Goal: Task Accomplishment & Management: Manage account settings

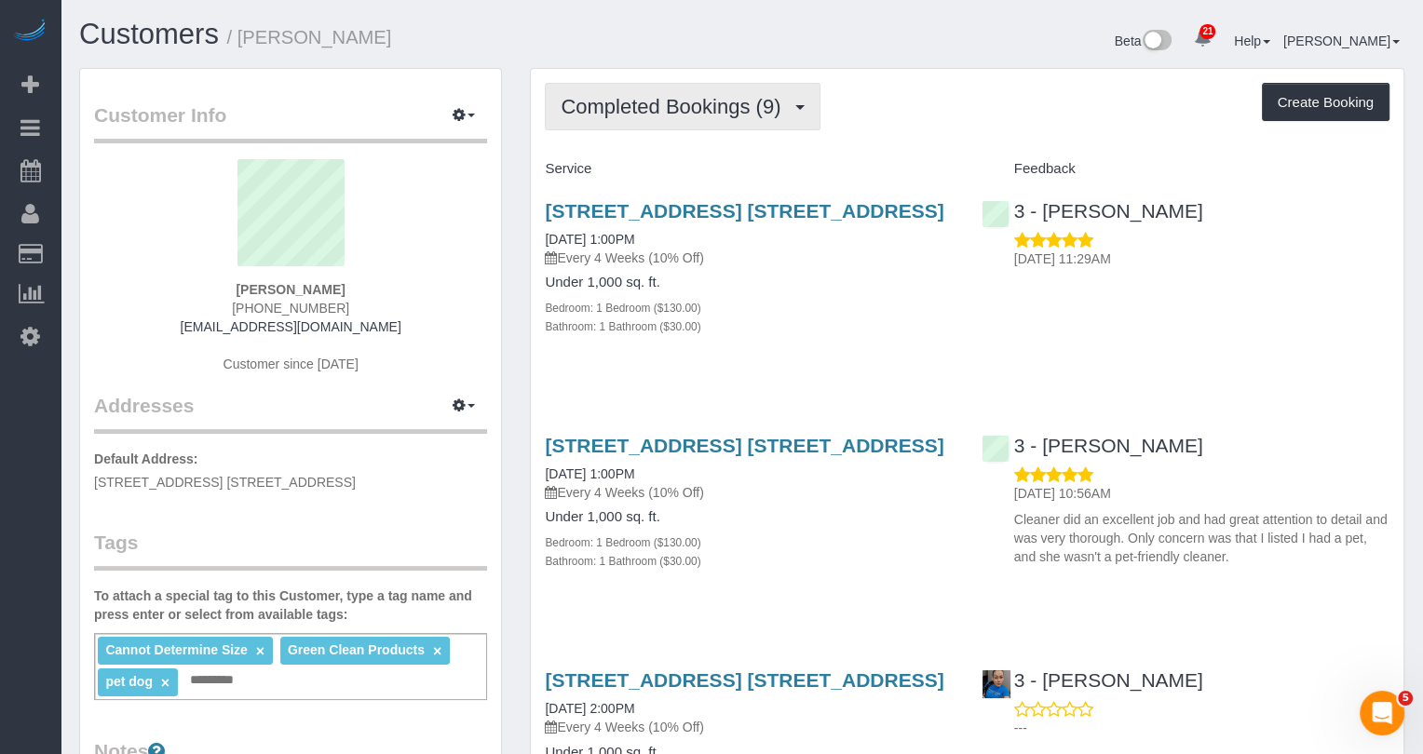
click at [747, 88] on button "Completed Bookings (9)" at bounding box center [683, 106] width 276 height 47
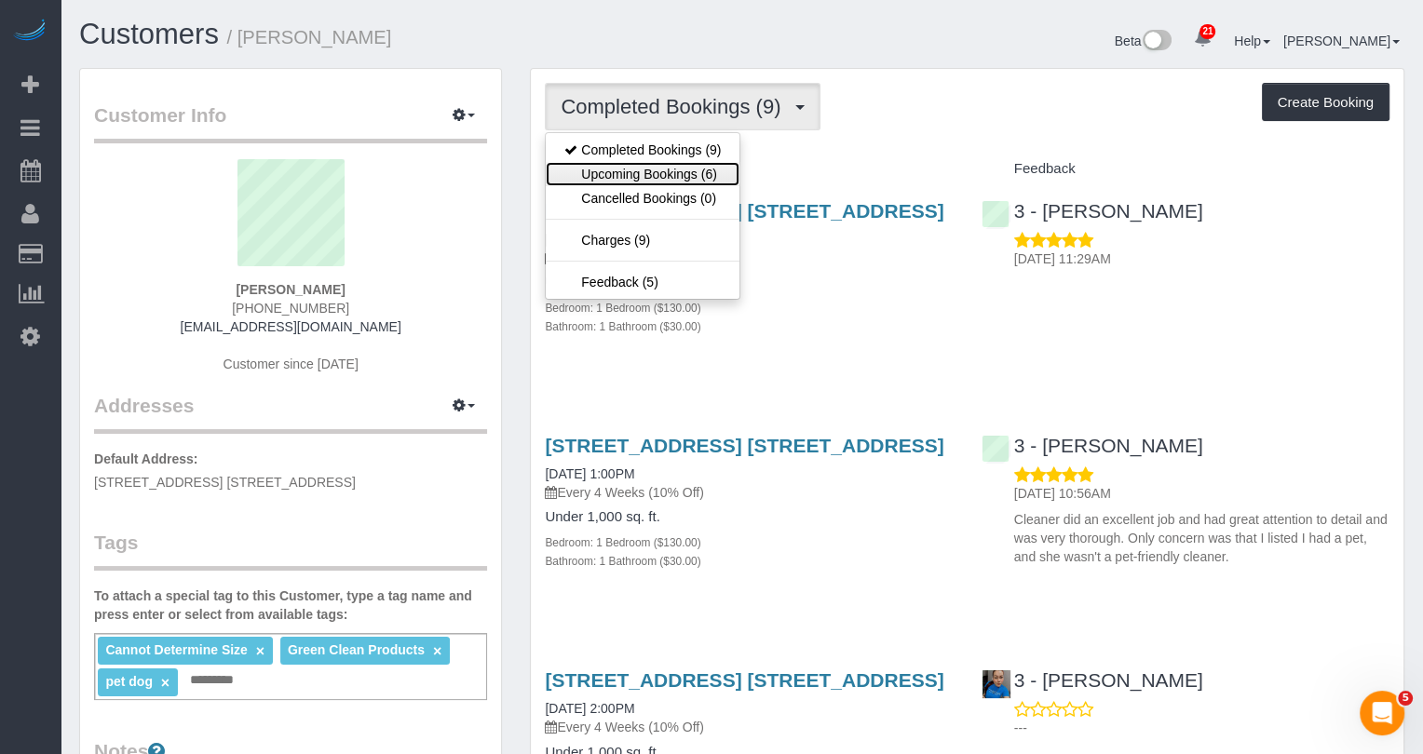
click at [717, 162] on link "Upcoming Bookings (6)" at bounding box center [643, 174] width 194 height 24
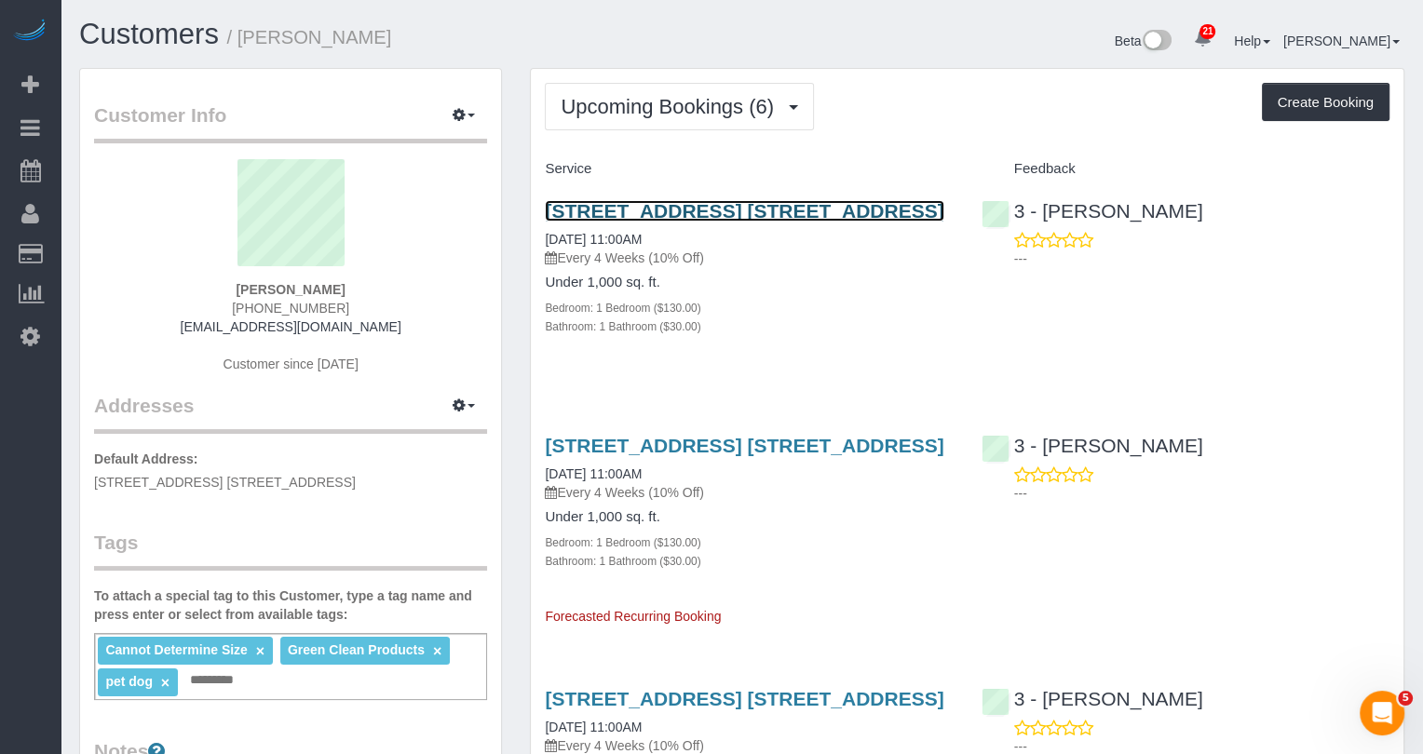
click at [677, 212] on link "[STREET_ADDRESS] [STREET_ADDRESS]" at bounding box center [744, 210] width 399 height 21
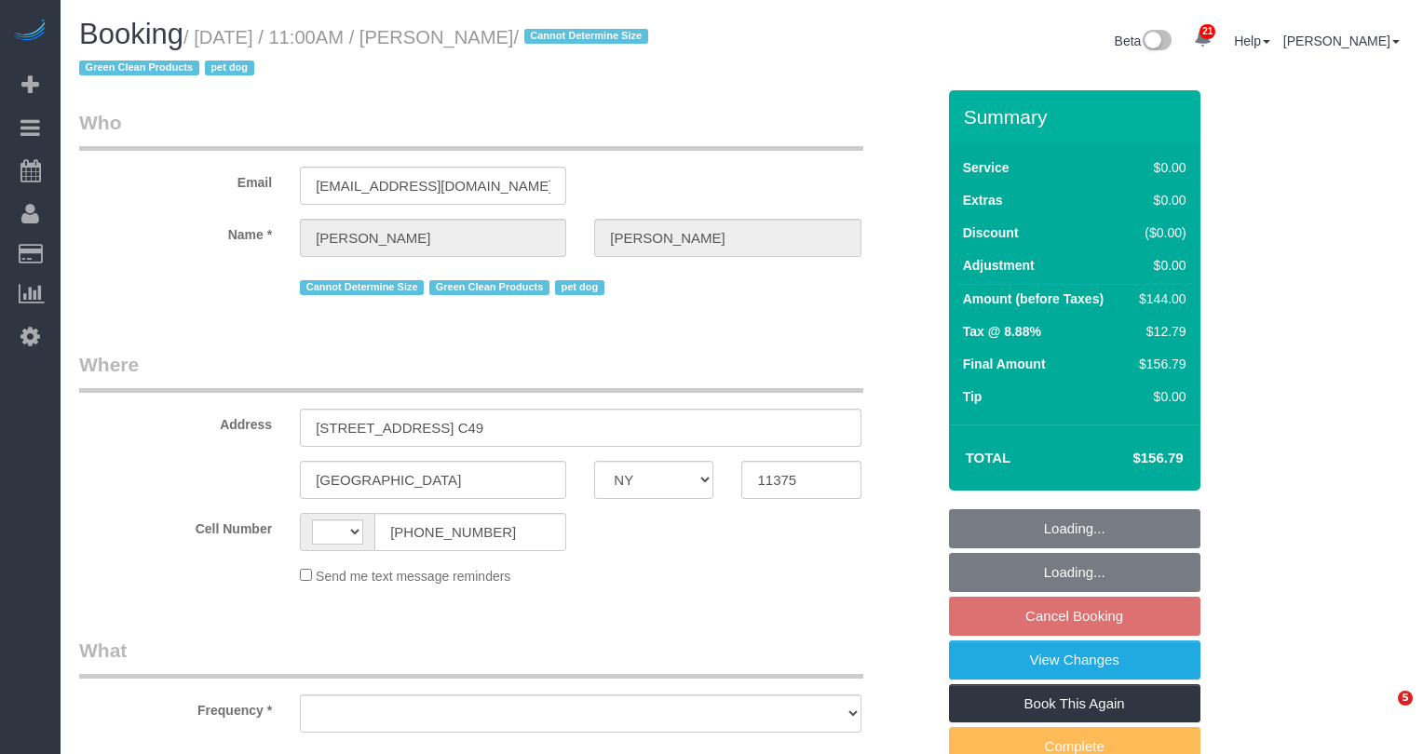
select select "NY"
select select "string:US"
select select "object:564"
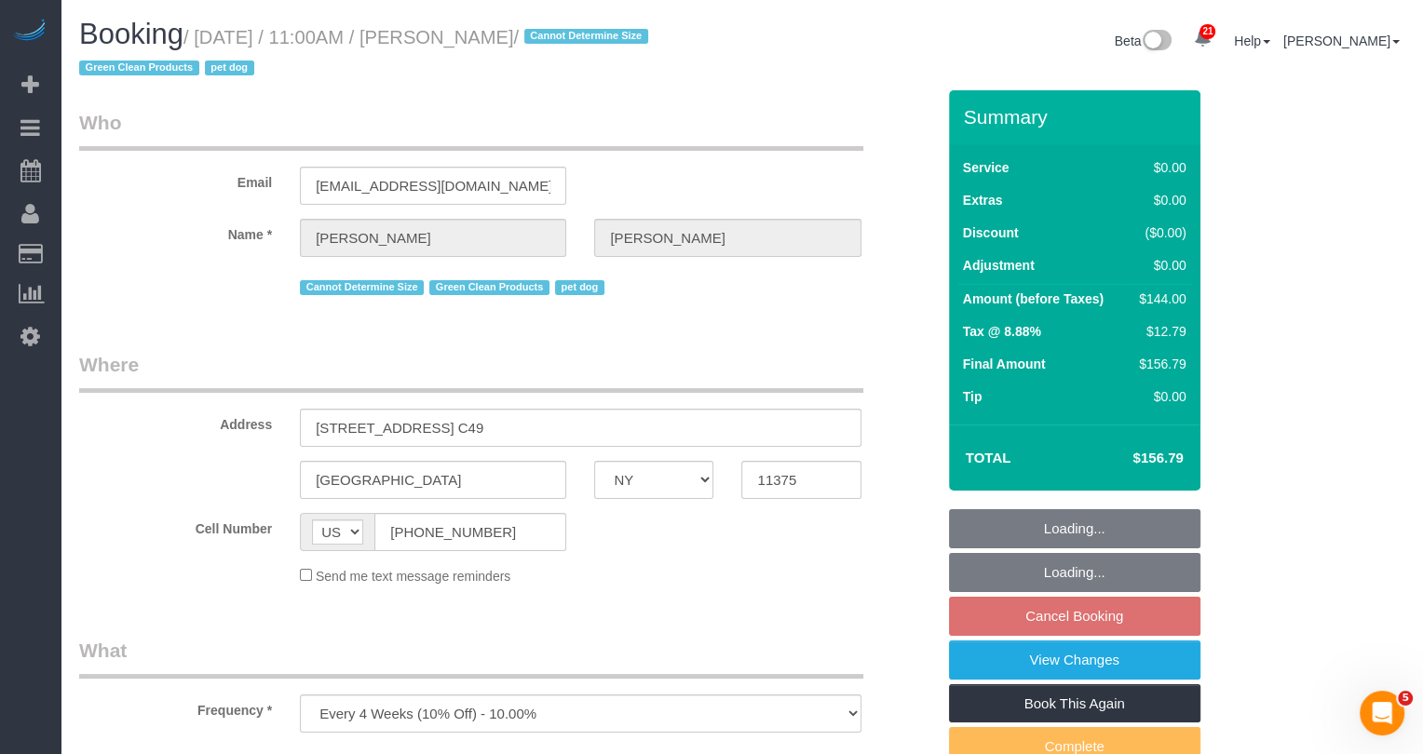
select select "1"
select select "string:stripe-pm_1QWLcg4VGloSiKo7V0LoqA1a"
select select "spot1"
select select "number:60"
select select "number:74"
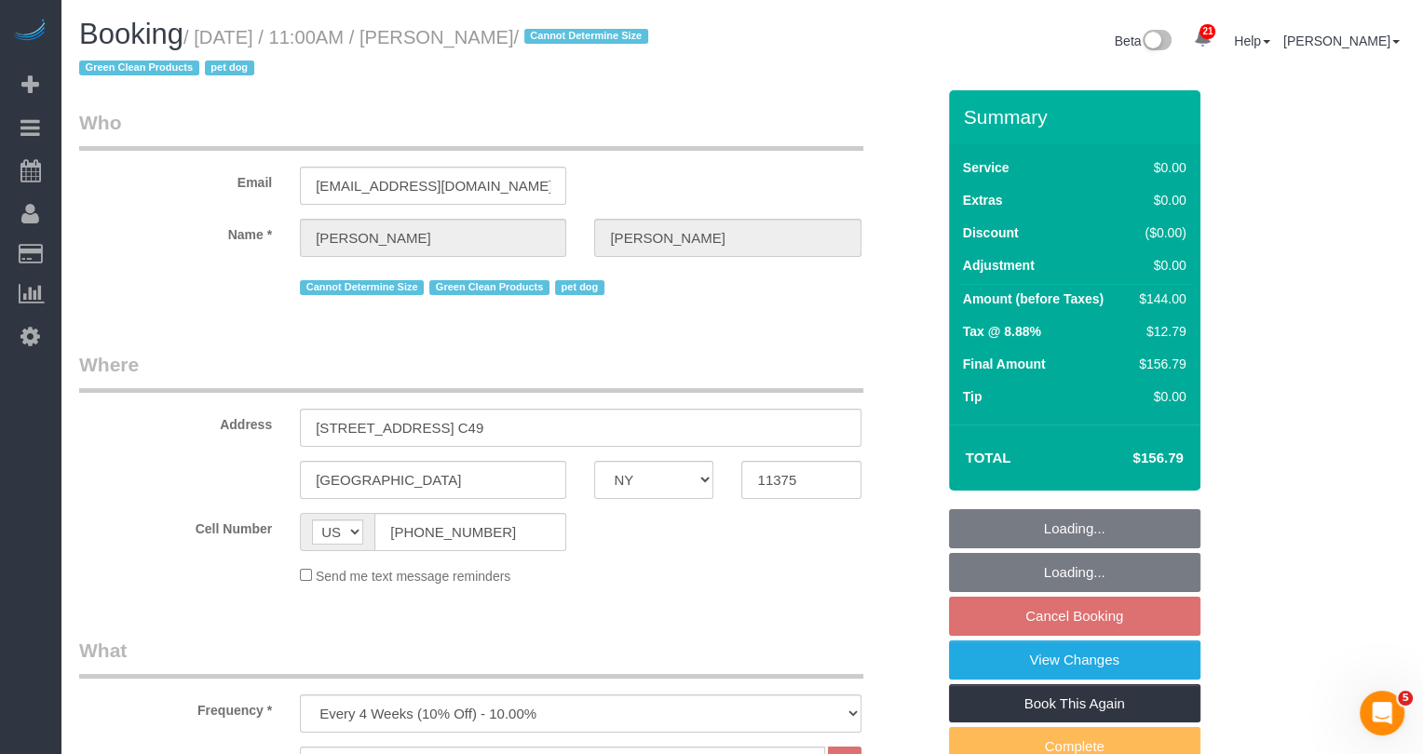
select select "number:13"
select select "number:5"
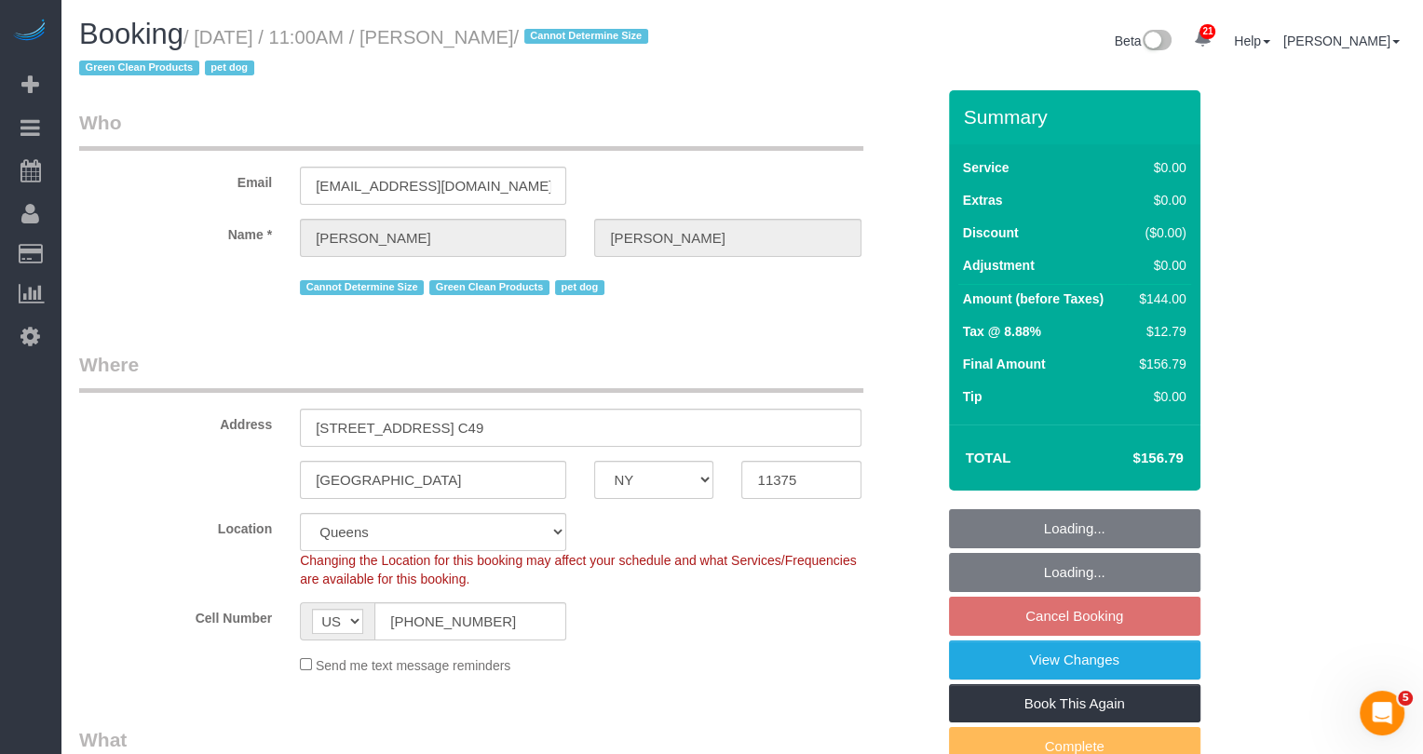
select select "object:1488"
select select "1"
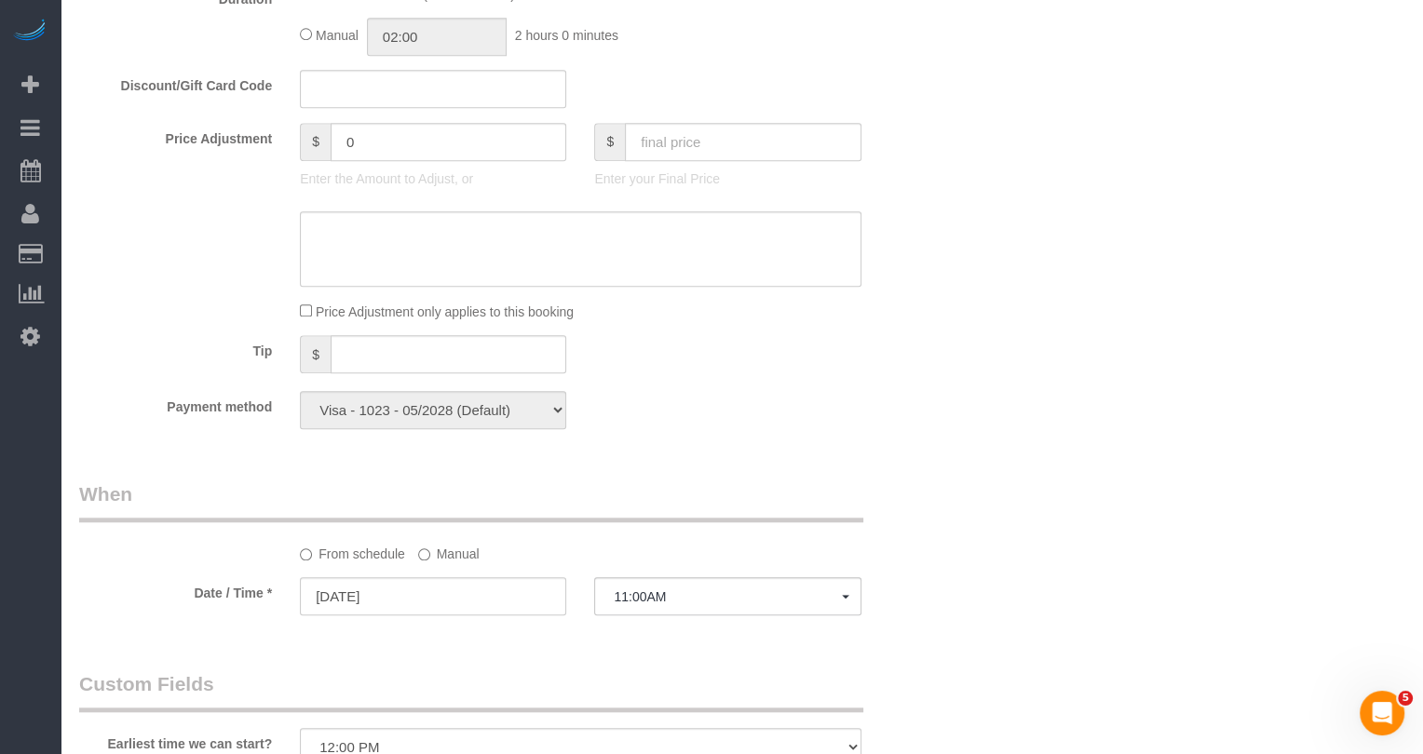
scroll to position [1664, 0]
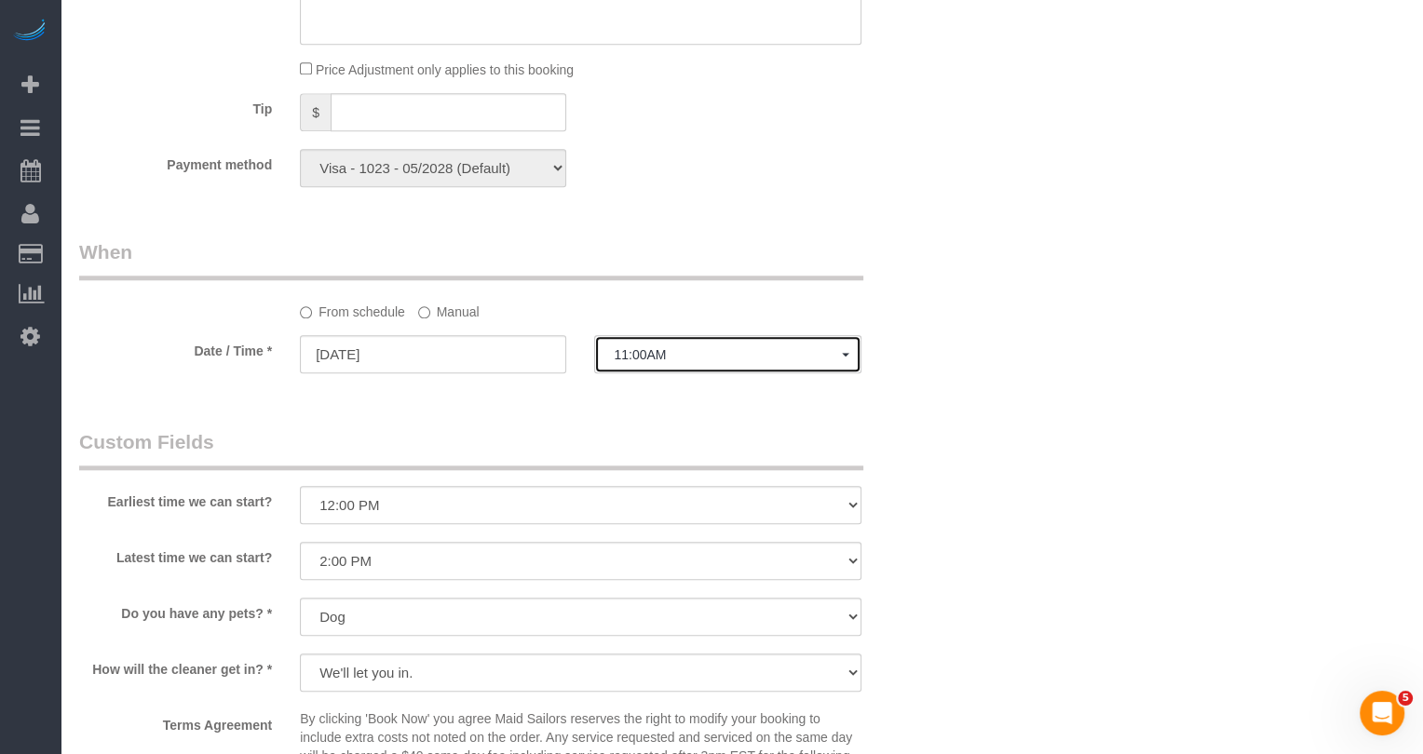
click at [639, 347] on span "11:00AM" at bounding box center [727, 354] width 227 height 15
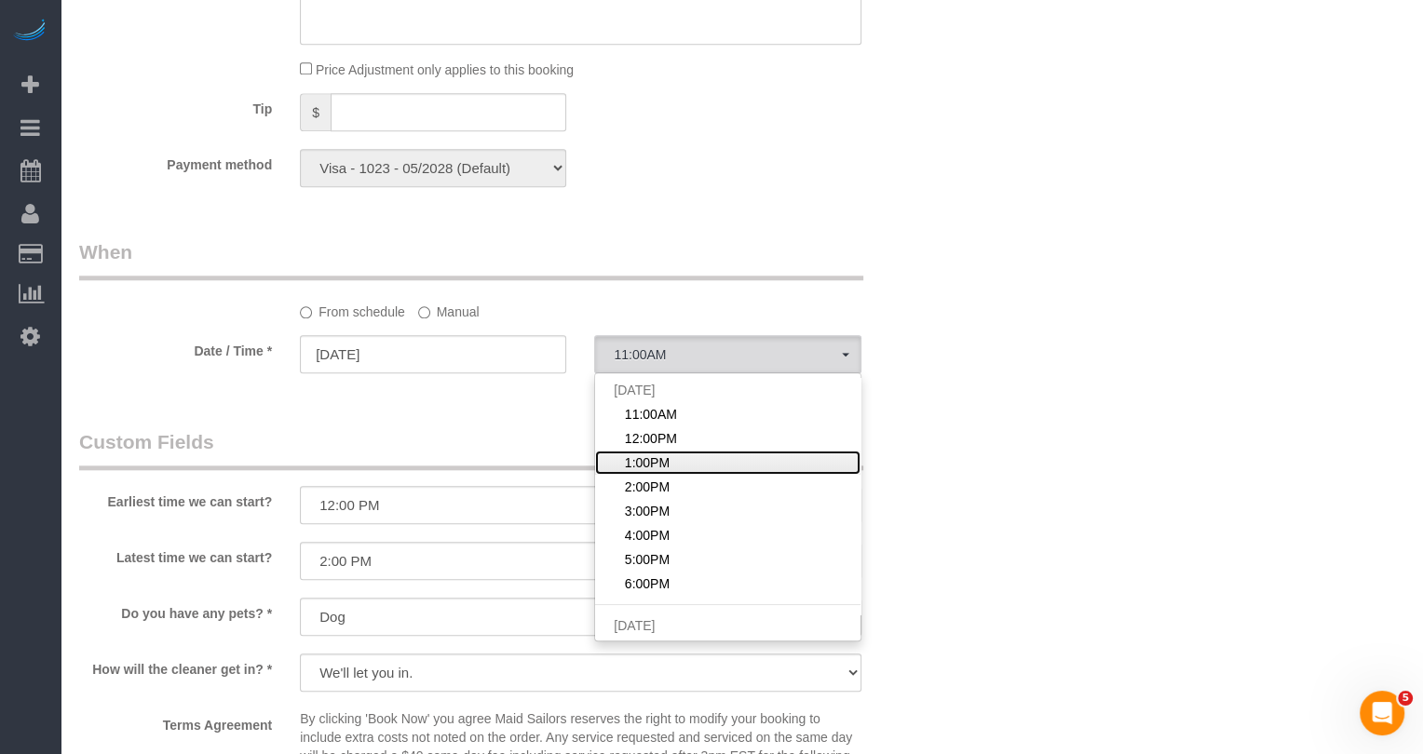
click at [669, 468] on link "1:00PM" at bounding box center [727, 463] width 264 height 24
select select "spot3"
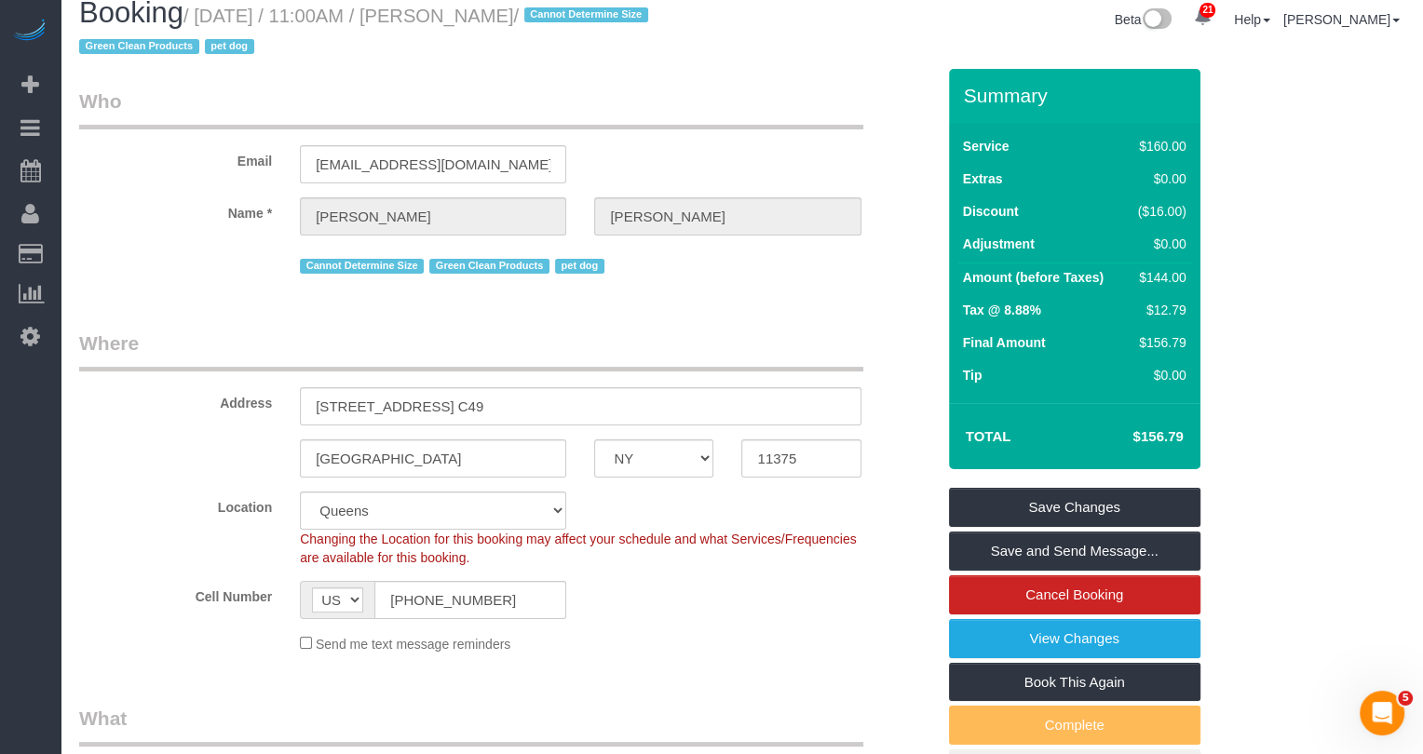
scroll to position [0, 0]
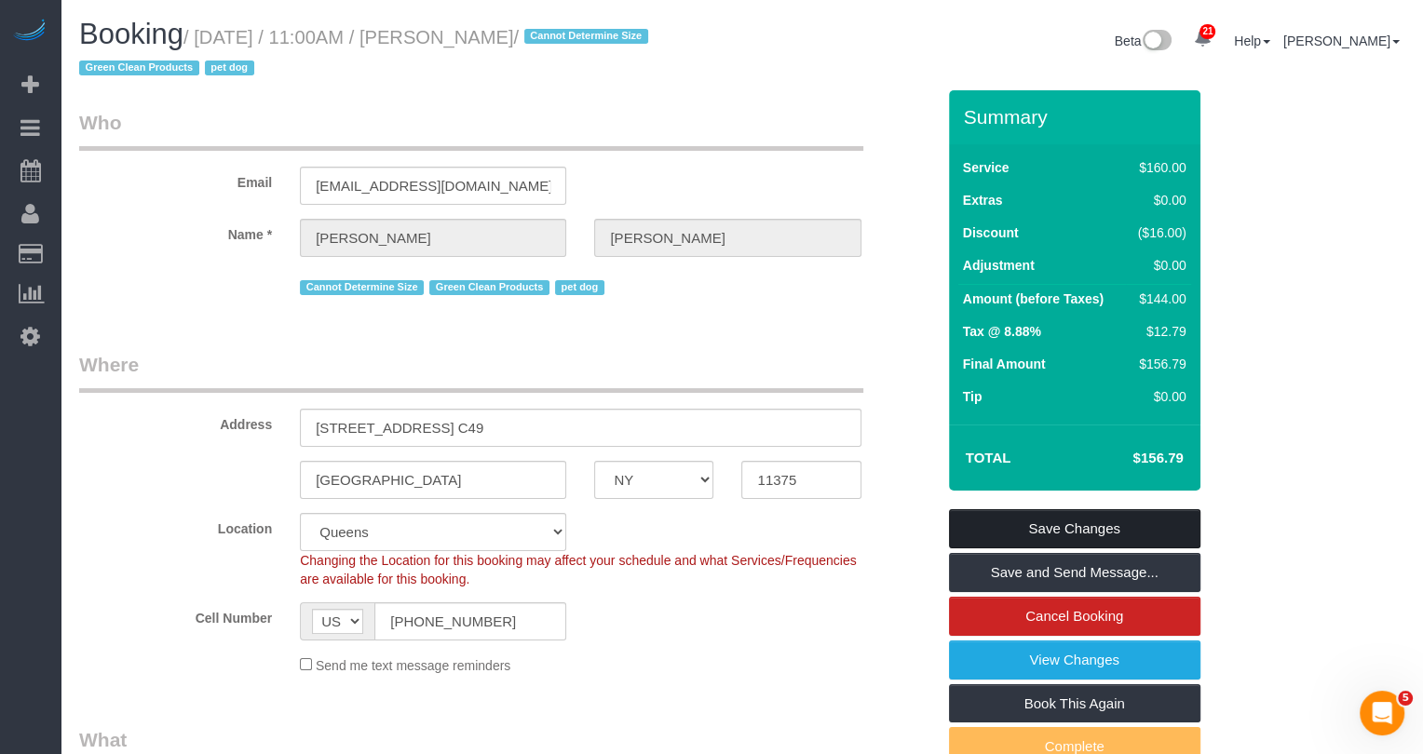
click at [1078, 525] on link "Save Changes" at bounding box center [1074, 528] width 251 height 39
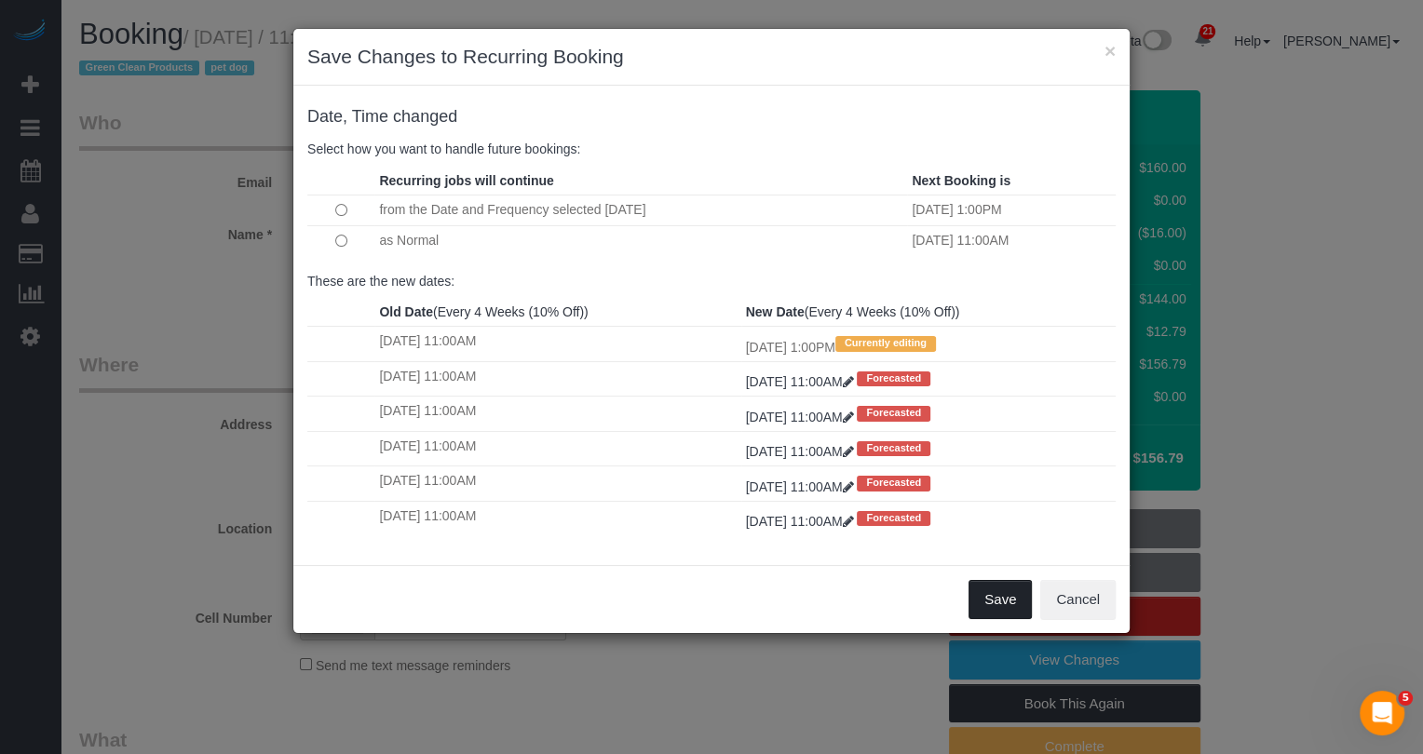
click at [1010, 594] on button "Save" at bounding box center [1000, 599] width 63 height 39
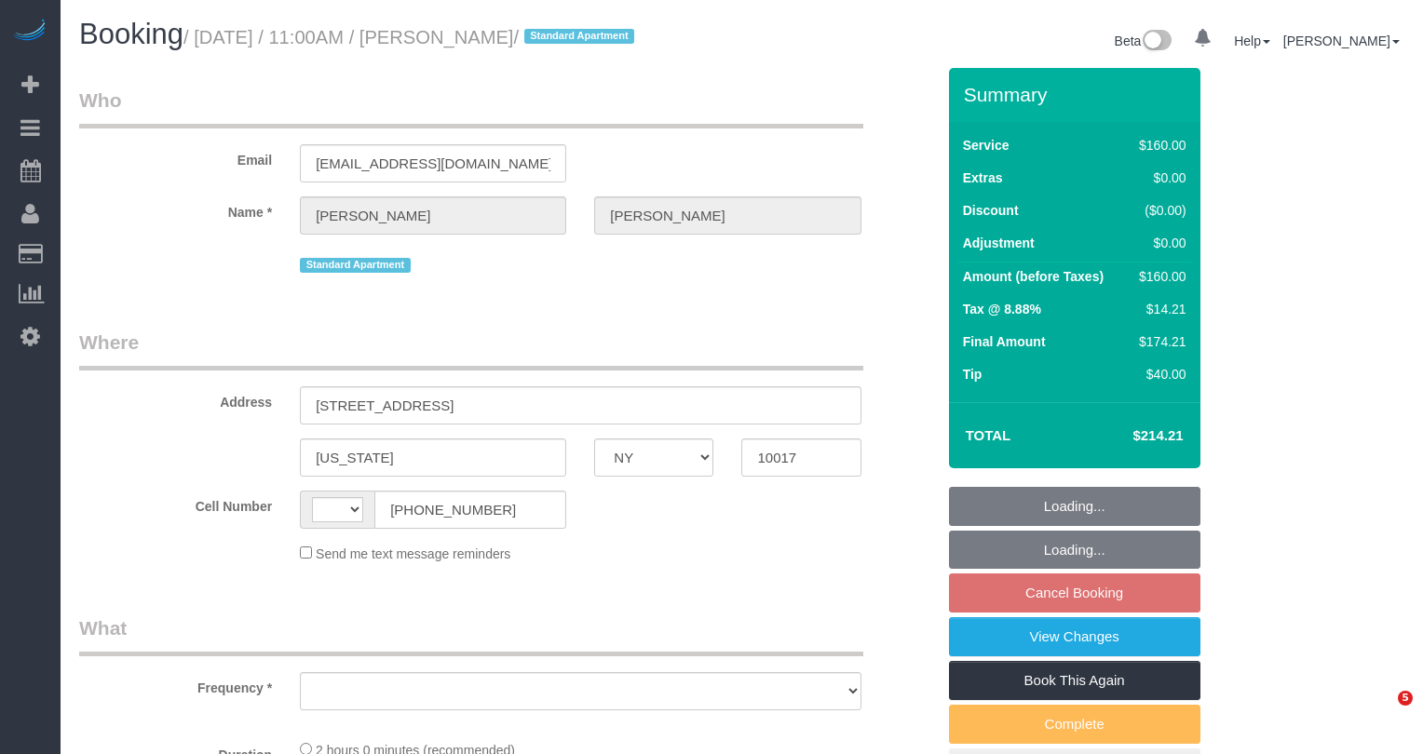
select select "NY"
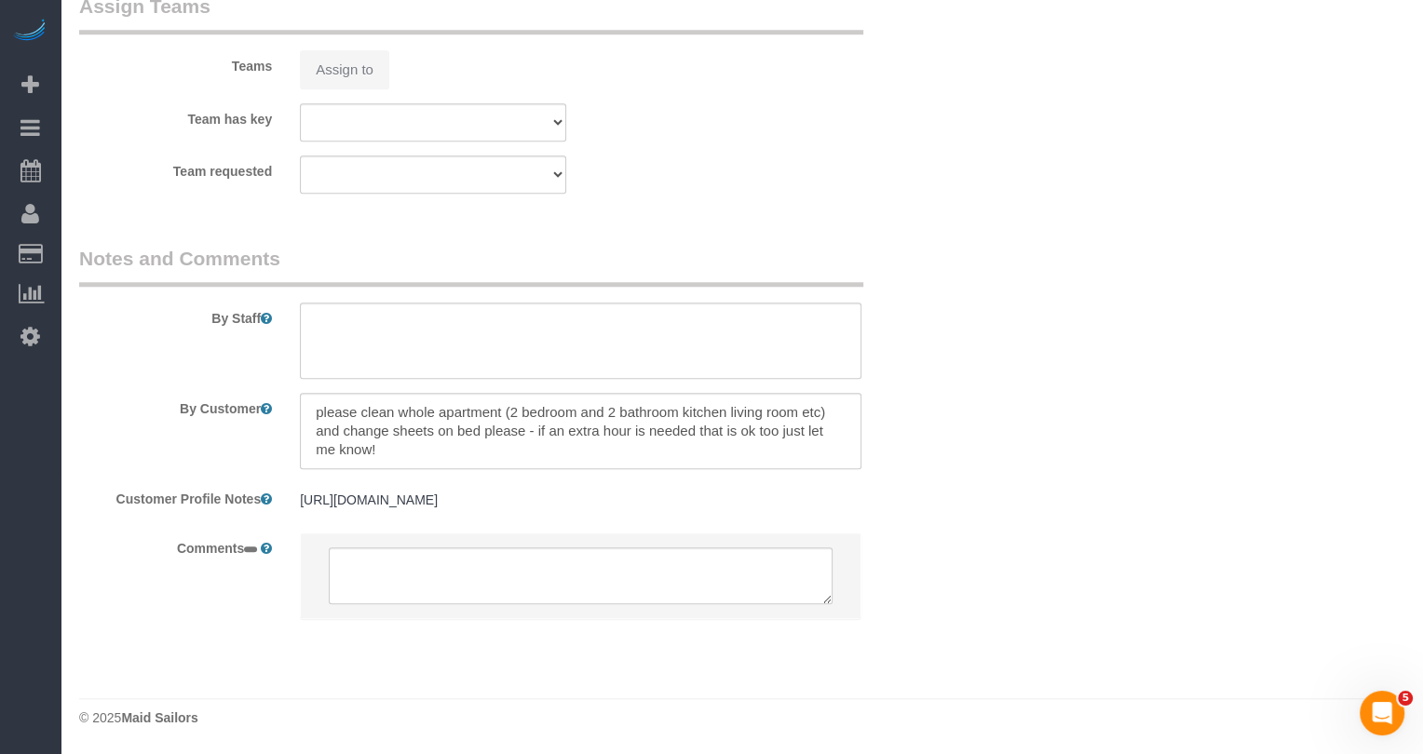
select select "string:[GEOGRAPHIC_DATA]"
select select "object:797"
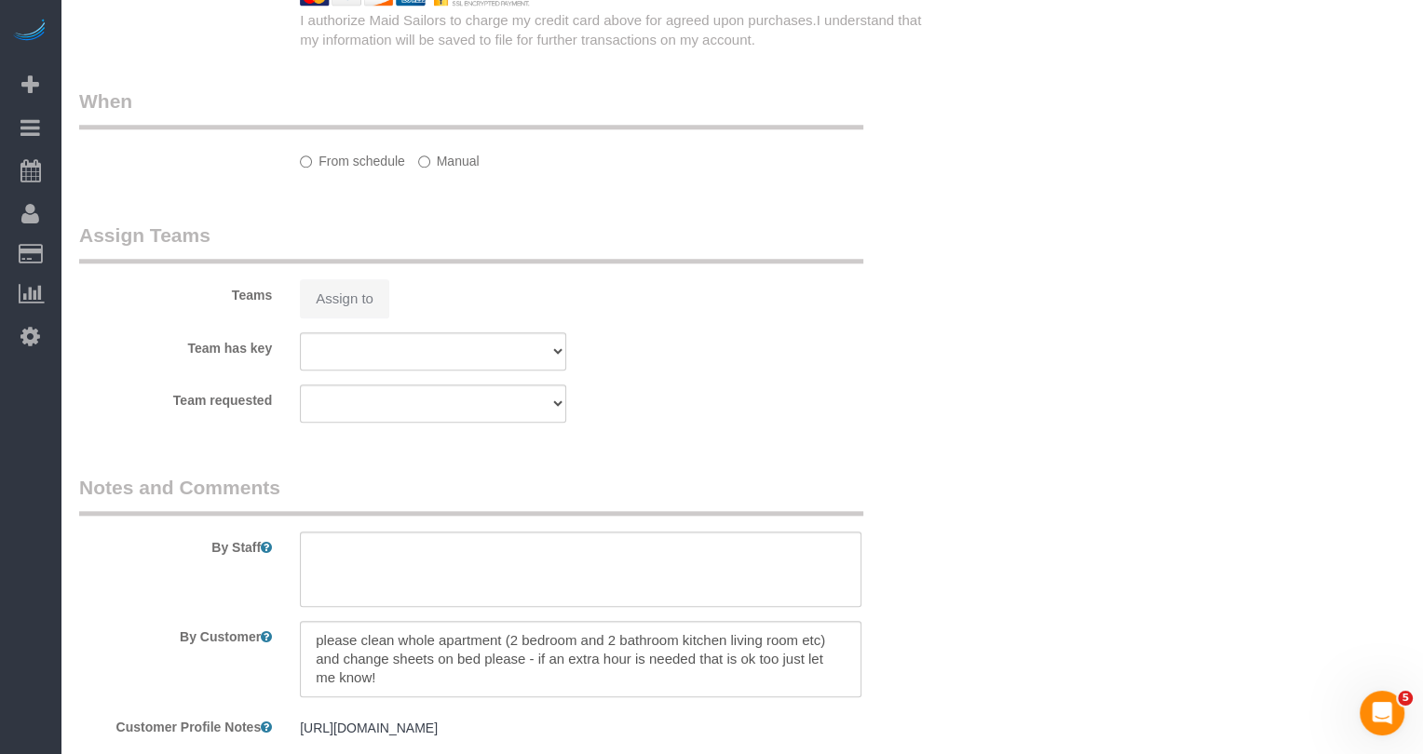
select select "string:stripe-pm_1QoyWd4VGloSiKo7wUMiV9jd"
select select "spot1"
select select "number:58"
select select "number:73"
select select "number:15"
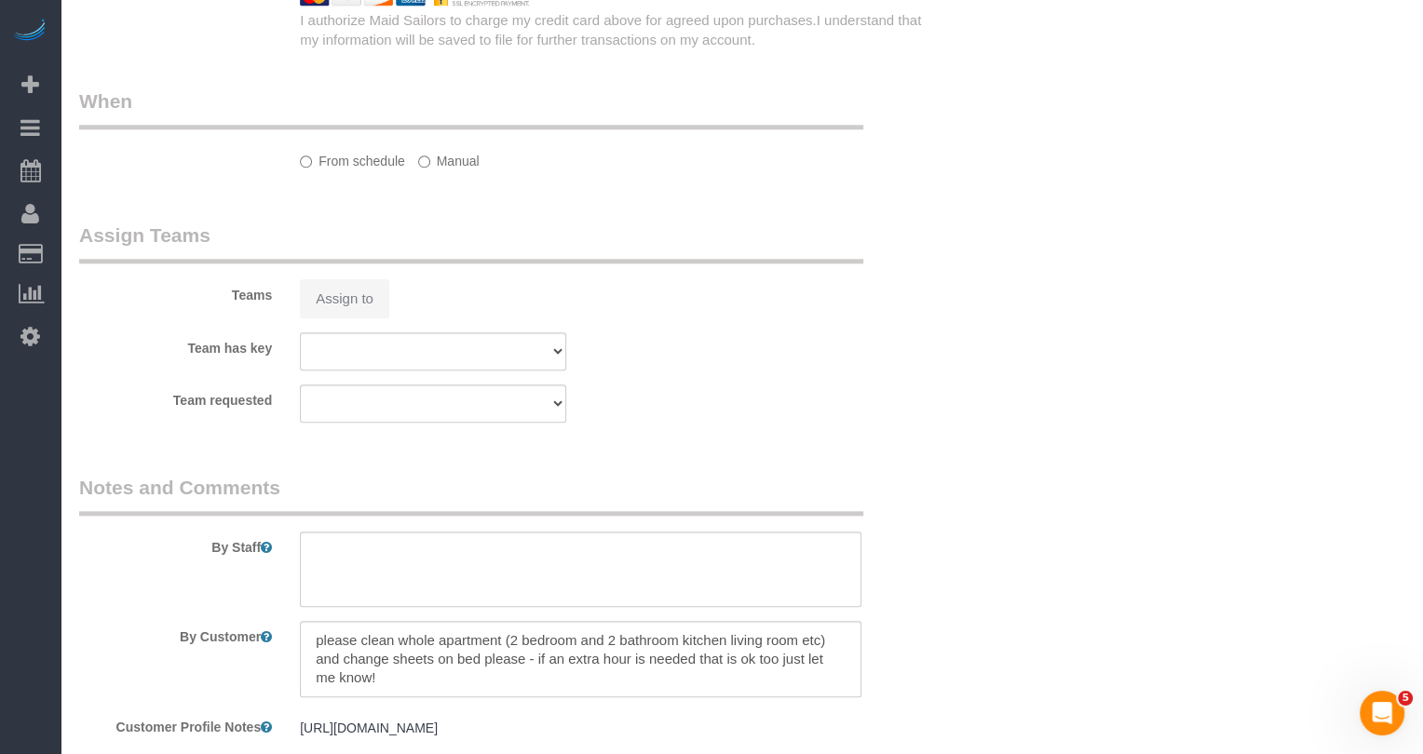
select select "number:5"
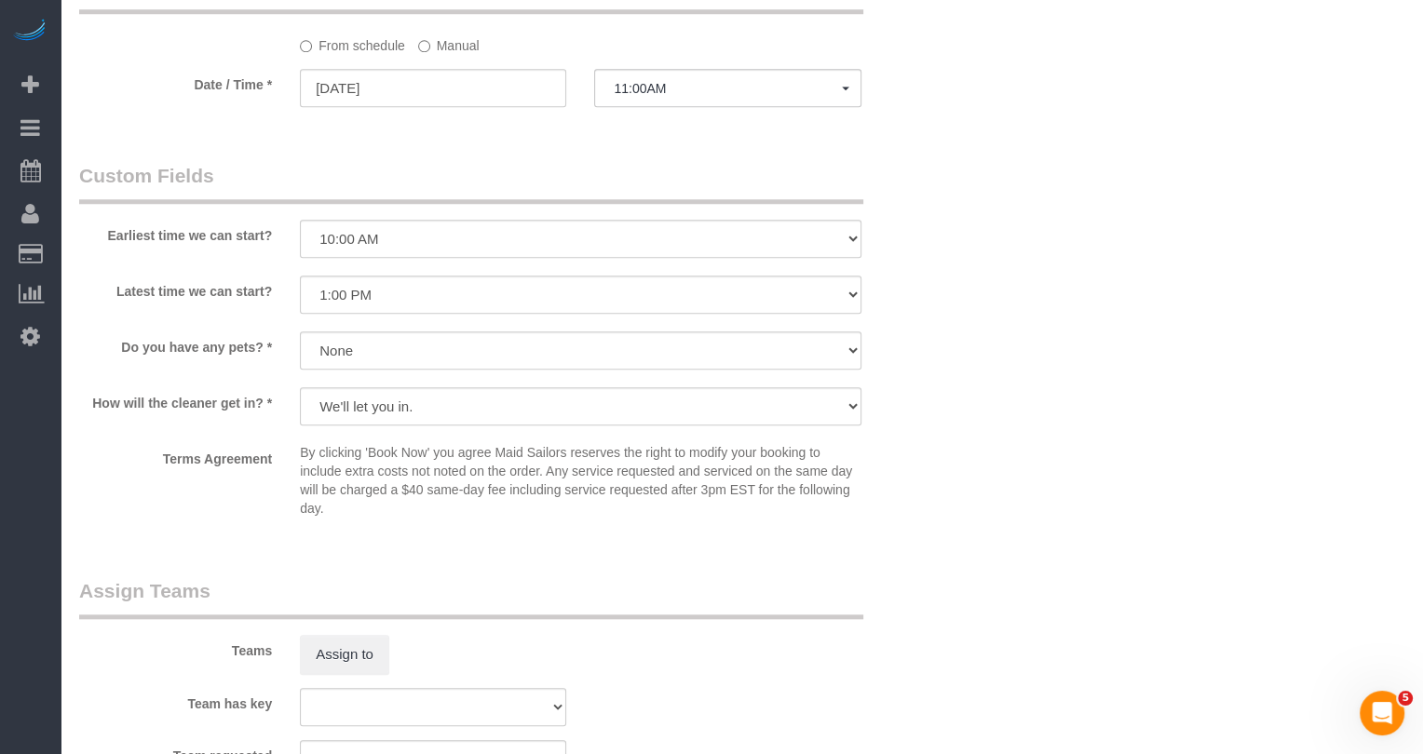
select select "object:1485"
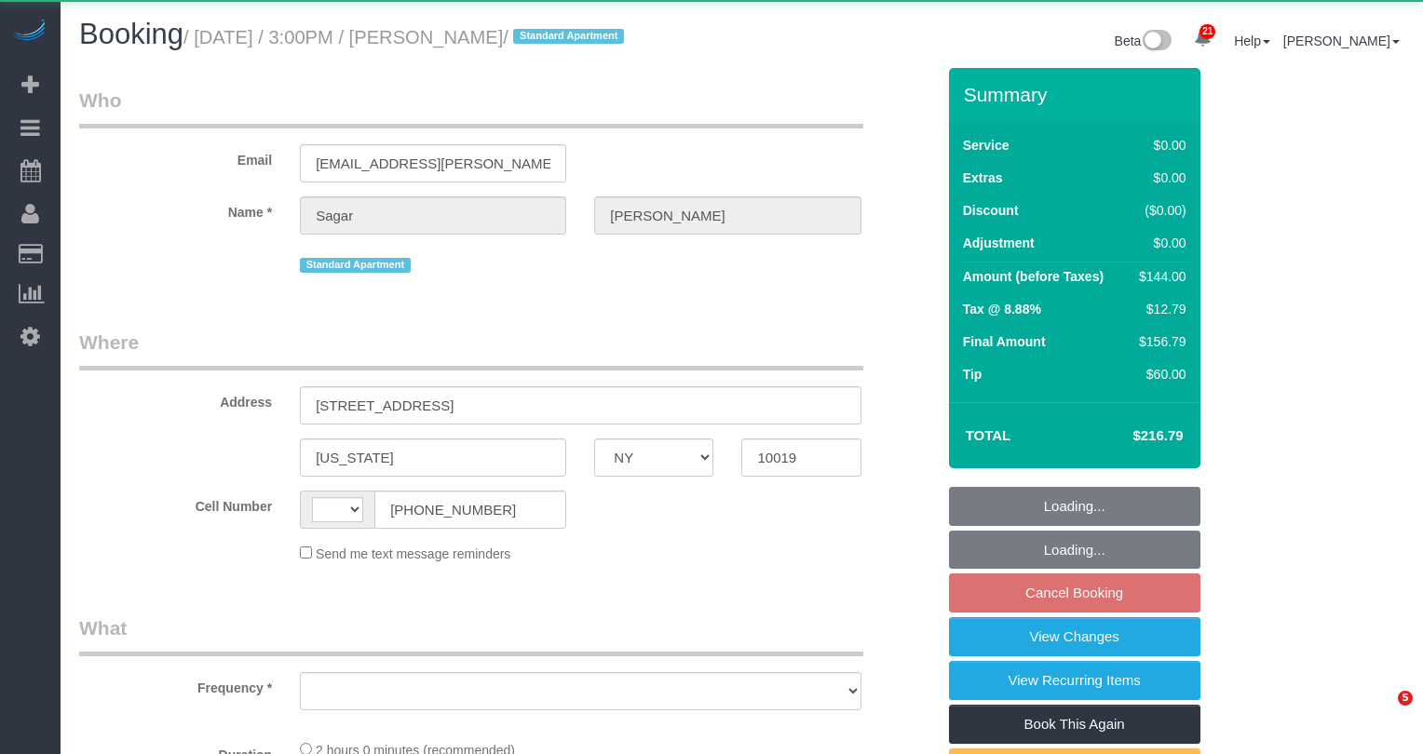
select select "NY"
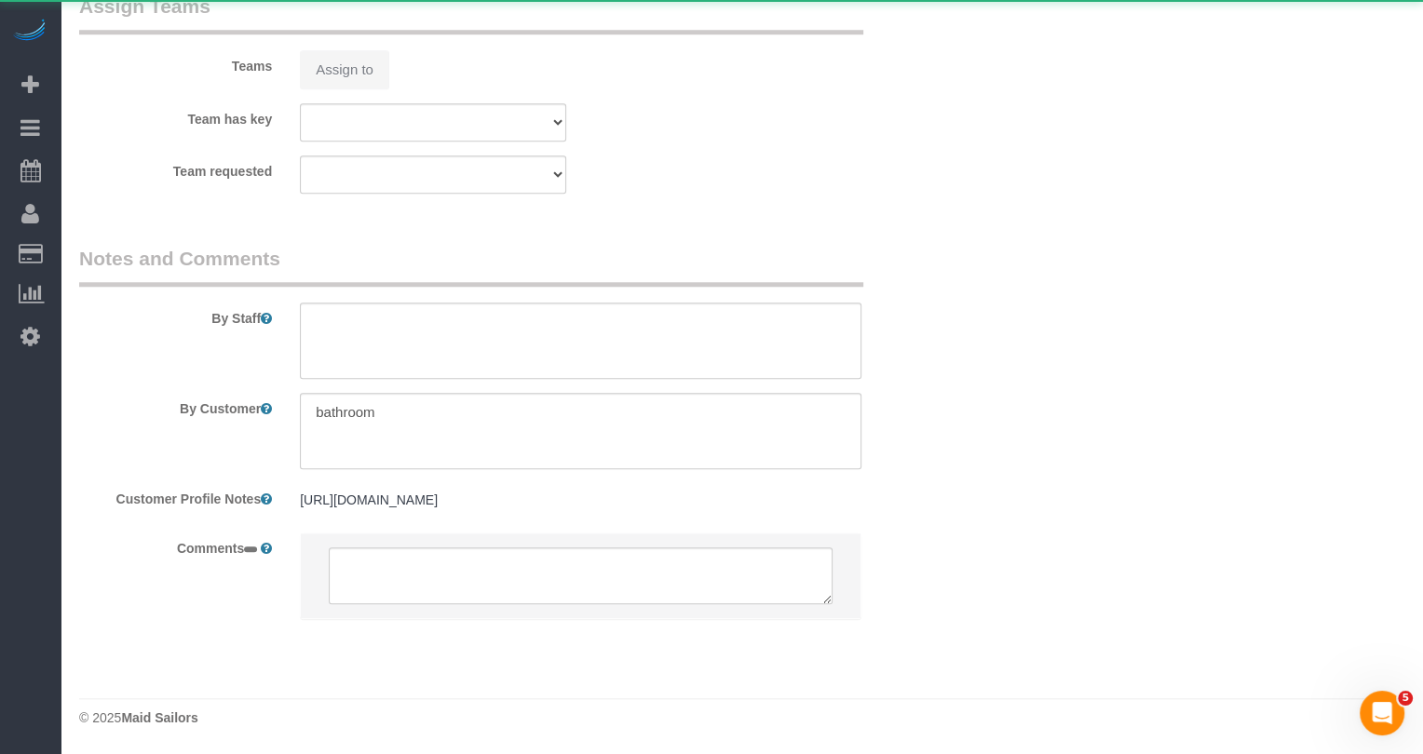
select select "string:[GEOGRAPHIC_DATA]"
select select "object:799"
select select "1"
select select "object:908"
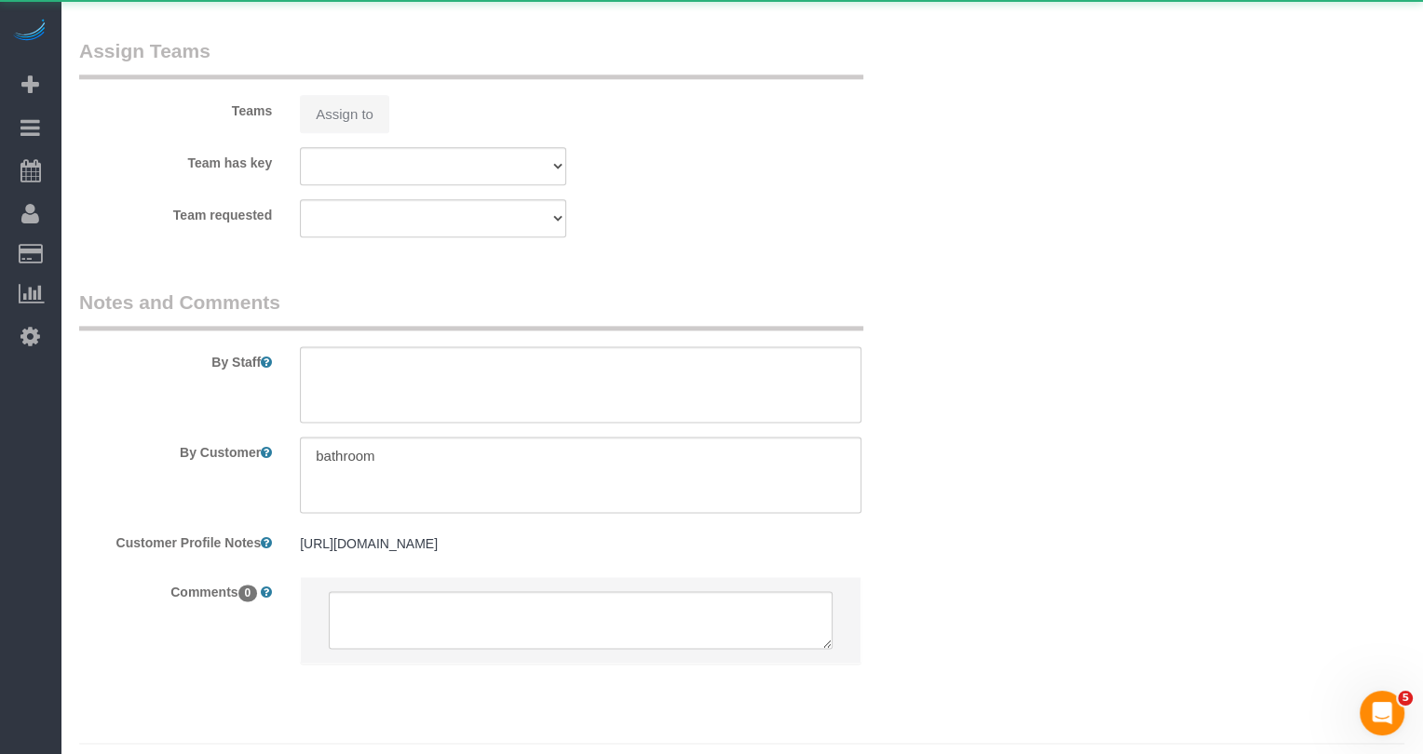
select select "string:stripe-pm_1NfZHi4VGloSiKo76R64IA7G"
select select "spot8"
select select "number:58"
select select "number:79"
select select "number:15"
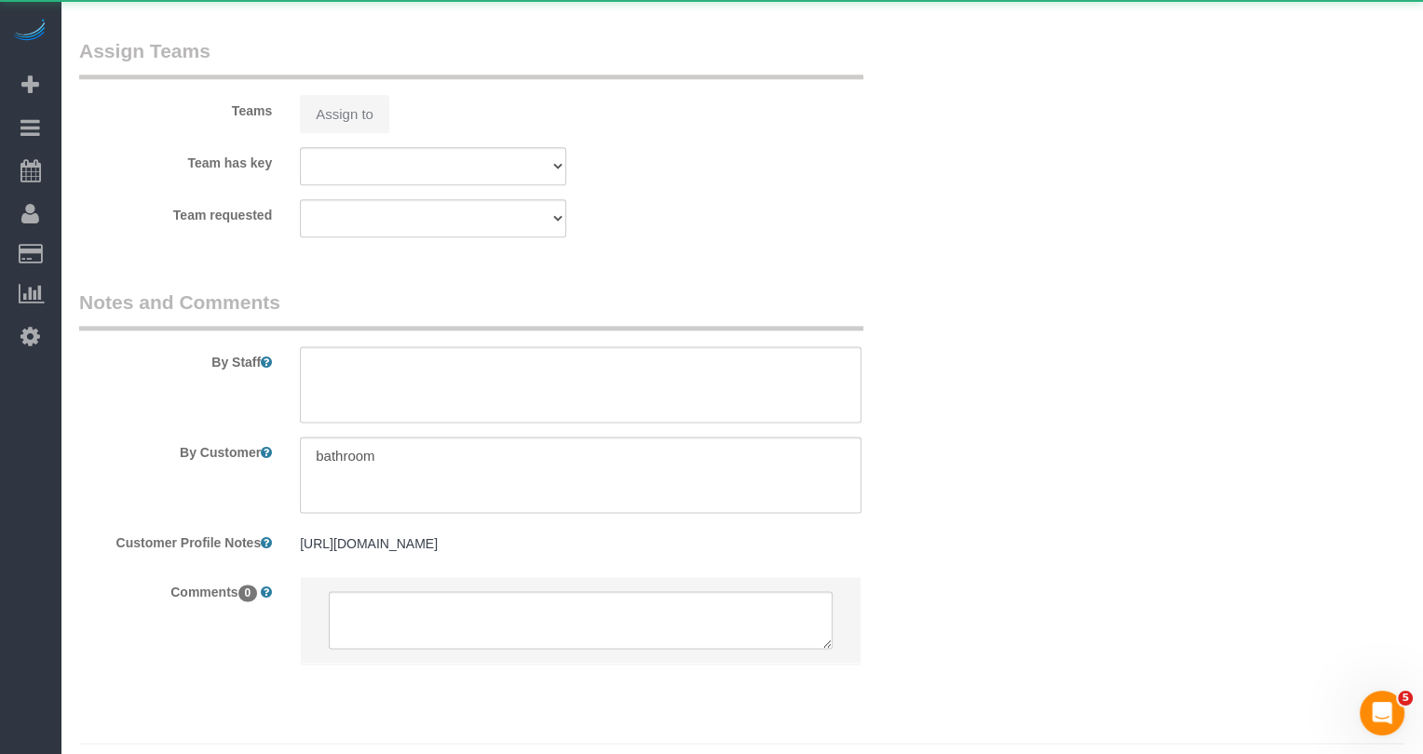
select select "number:5"
select select "1"
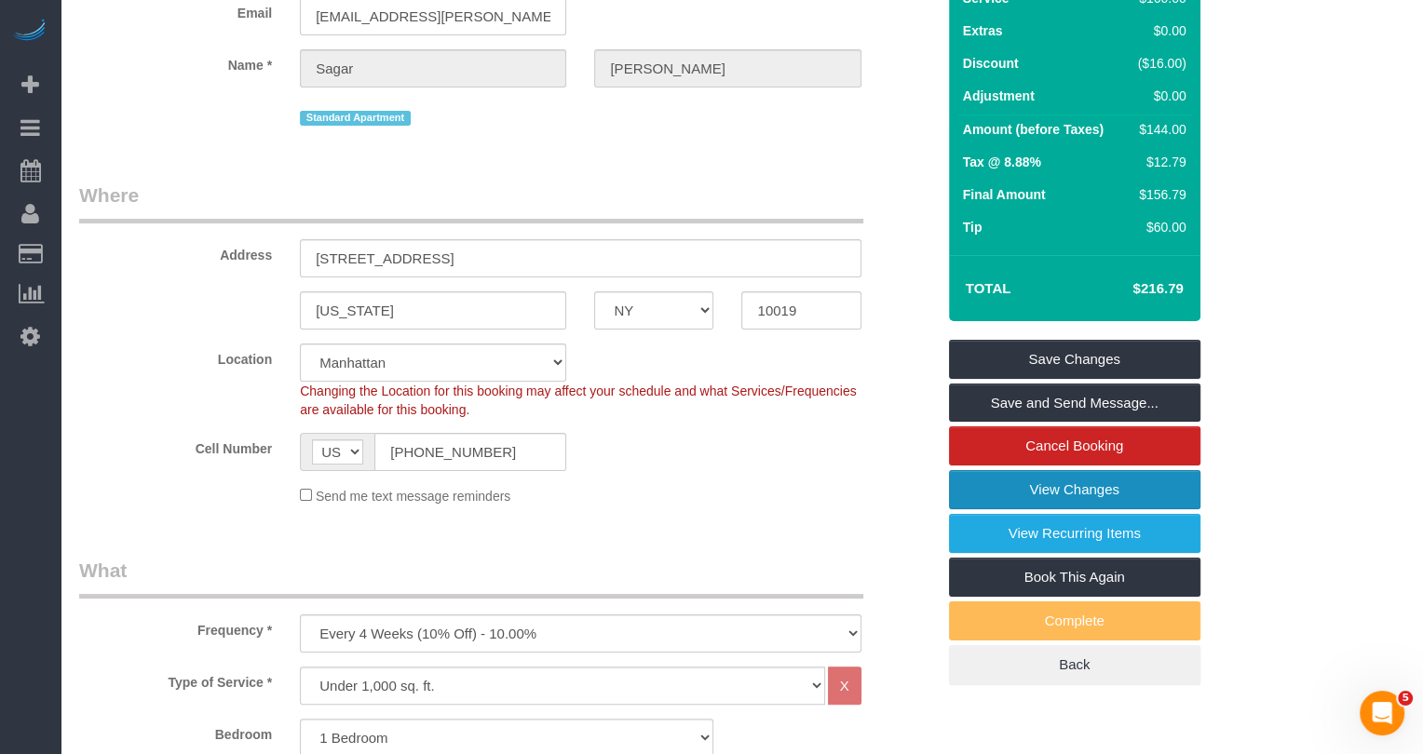
scroll to position [137, 0]
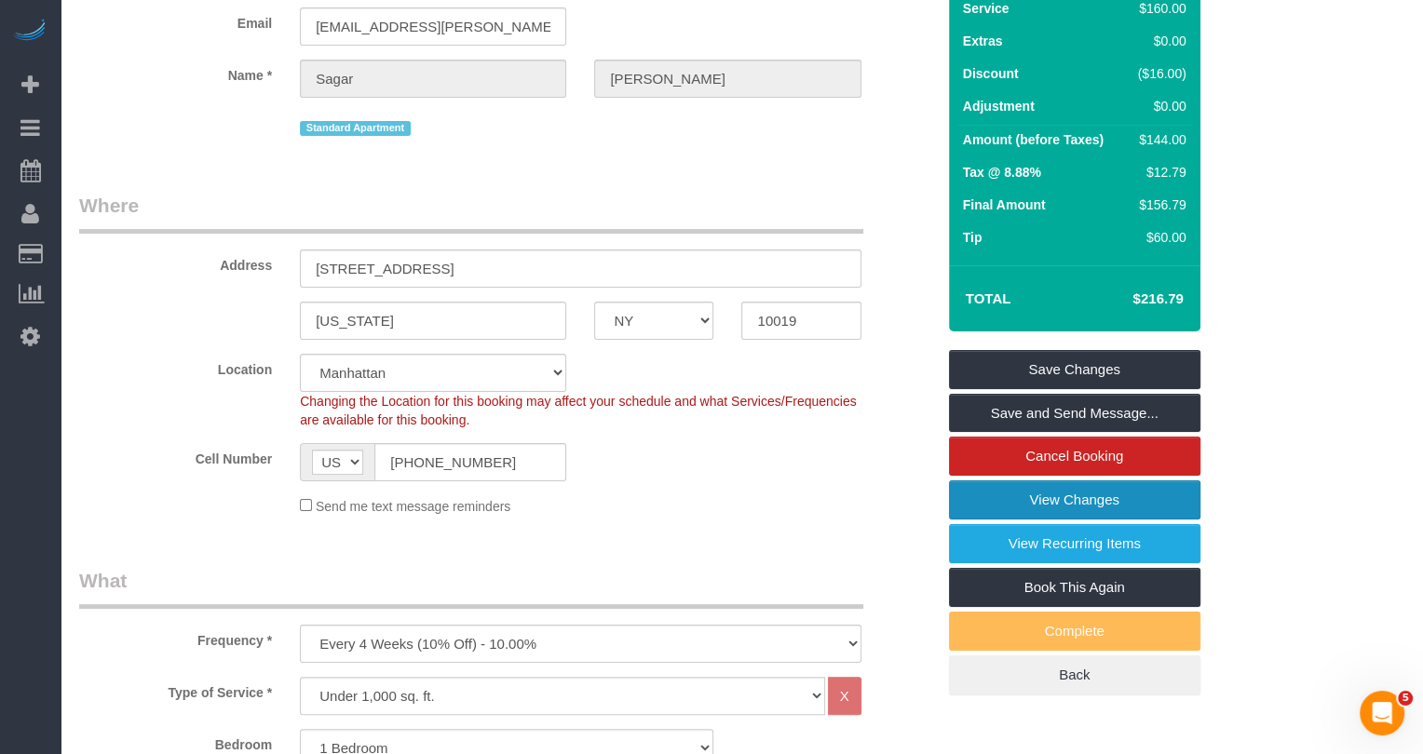
click at [994, 493] on link "View Changes" at bounding box center [1074, 500] width 251 height 39
